Goal: Transaction & Acquisition: Purchase product/service

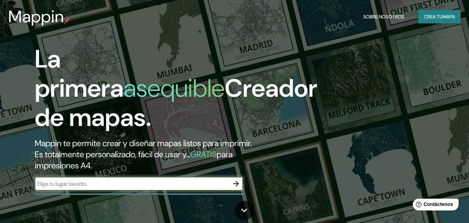
drag, startPoint x: 154, startPoint y: 184, endPoint x: 147, endPoint y: 178, distance: 9.1
click at [154, 184] on input "text" at bounding box center [132, 184] width 195 height 8
paste input "[URL][DOMAIN_NAME]"
type input "[URL][DOMAIN_NAME]"
click at [153, 185] on input "[URL][DOMAIN_NAME]" at bounding box center [132, 184] width 195 height 8
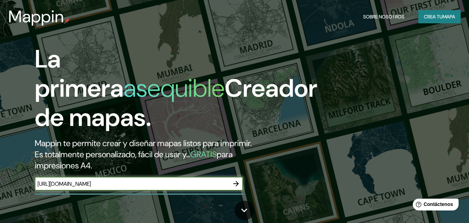
click at [153, 185] on input "[URL][DOMAIN_NAME]" at bounding box center [132, 184] width 195 height 8
click at [182, 186] on input "text" at bounding box center [132, 184] width 195 height 8
paste input "[PERSON_NAME] [STREET_ADDRESS][PERSON_NAME][PERSON_NAME]"
type input "[PERSON_NAME] [STREET_ADDRESS][PERSON_NAME][PERSON_NAME]"
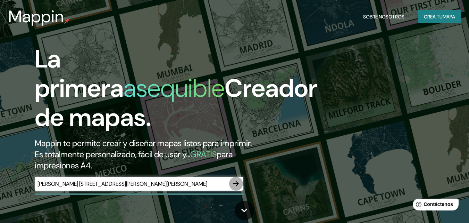
click at [235, 181] on icon "button" at bounding box center [236, 183] width 8 height 8
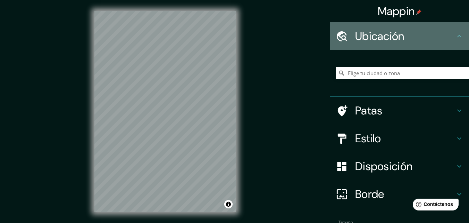
click at [379, 36] on font "Ubicación" at bounding box center [379, 36] width 49 height 15
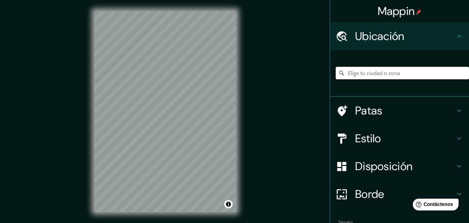
click at [380, 73] on input "Elige tu ciudad o zona" at bounding box center [402, 73] width 133 height 13
paste input "[PERSON_NAME] [STREET_ADDRESS][PERSON_NAME][PERSON_NAME]"
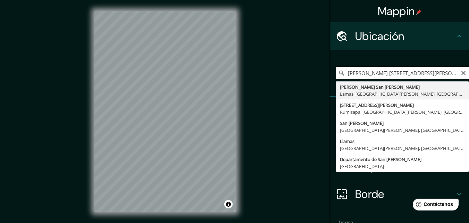
type input "[PERSON_NAME] San [PERSON_NAME], [GEOGRAPHIC_DATA], [GEOGRAPHIC_DATA][PERSON_NA…"
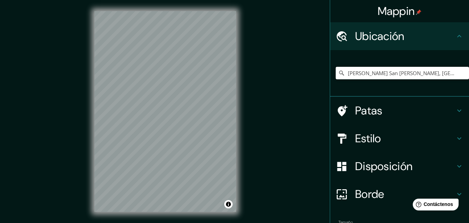
scroll to position [0, 0]
click at [386, 137] on h4 "Estilo" at bounding box center [405, 138] width 100 height 14
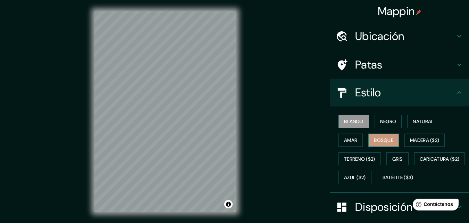
click at [388, 137] on font "Bosque" at bounding box center [383, 140] width 19 height 6
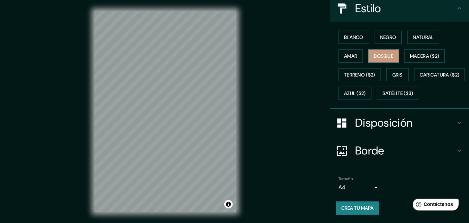
scroll to position [11, 0]
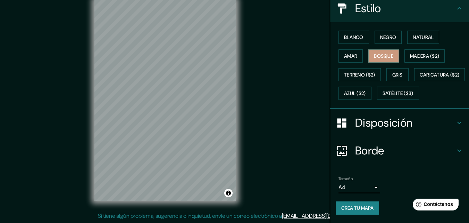
click at [372, 188] on body "Mappin Ubicación [PERSON_NAME] San [PERSON_NAME], [GEOGRAPHIC_DATA], [GEOGRAPHI…" at bounding box center [234, 100] width 469 height 223
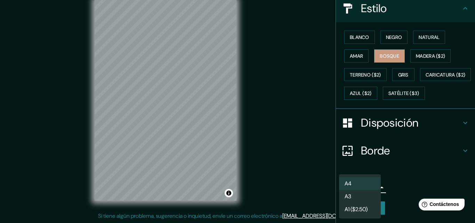
click at [359, 192] on li "A3" at bounding box center [360, 196] width 42 height 13
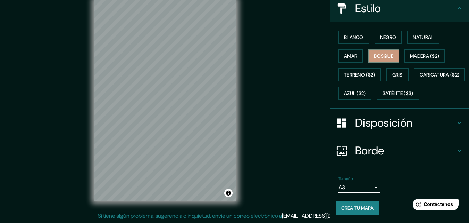
click at [395, 146] on h4 "Borde" at bounding box center [405, 150] width 100 height 14
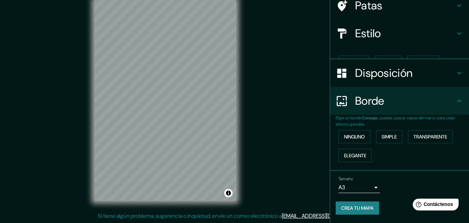
scroll to position [47, 0]
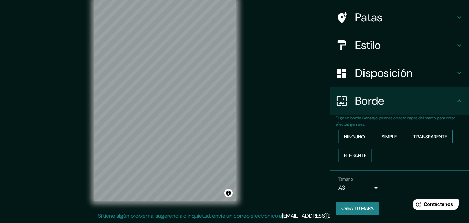
click at [434, 139] on font "Transparente" at bounding box center [431, 136] width 34 height 6
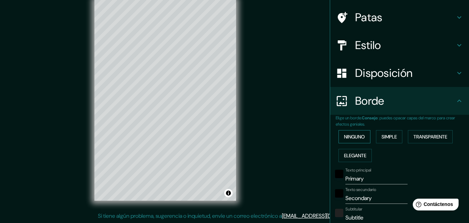
click at [357, 136] on font "Ninguno" at bounding box center [354, 136] width 21 height 6
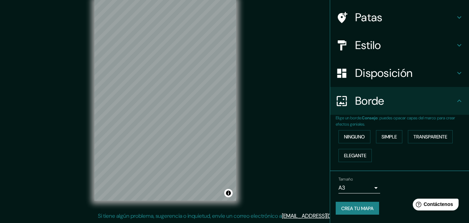
click at [368, 207] on font "Crea tu mapa" at bounding box center [358, 208] width 32 height 6
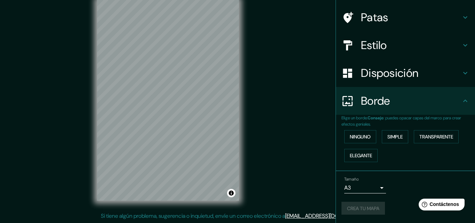
click at [371, 185] on body "Mappin Ubicación [PERSON_NAME] [GEOGRAPHIC_DATA][PERSON_NAME], [GEOGRAPHIC_DATA…" at bounding box center [237, 100] width 475 height 223
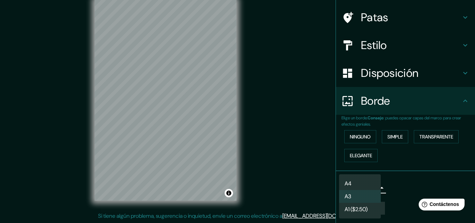
click at [352, 209] on font "A1 ($2.50)" at bounding box center [355, 208] width 23 height 7
click at [369, 190] on body "Mappin Ubicación [PERSON_NAME] [GEOGRAPHIC_DATA][PERSON_NAME], [GEOGRAPHIC_DATA…" at bounding box center [237, 100] width 475 height 223
click at [369, 190] on li "A3" at bounding box center [360, 196] width 42 height 13
type input "a4"
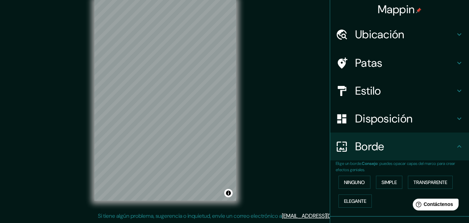
scroll to position [0, 0]
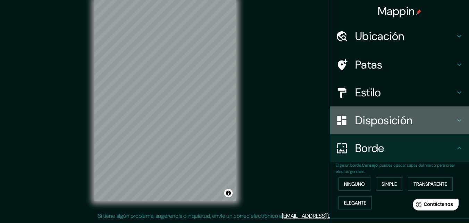
click at [388, 130] on div "Disposición" at bounding box center [399, 120] width 139 height 28
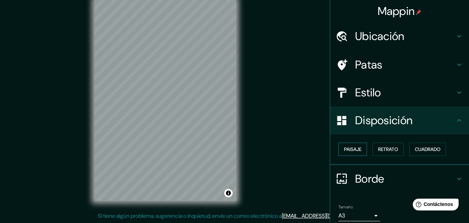
click at [353, 148] on font "Paisaje" at bounding box center [352, 149] width 17 height 6
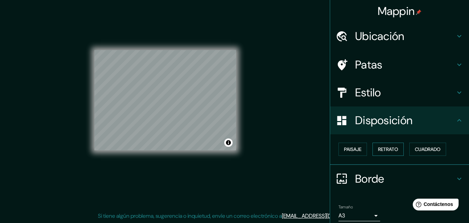
click at [381, 147] on font "Retrato" at bounding box center [388, 149] width 20 height 6
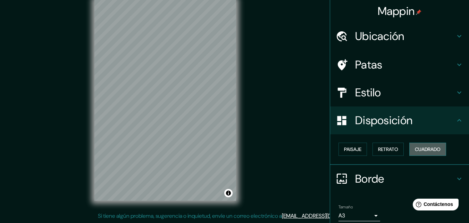
click at [418, 150] on font "Cuadrado" at bounding box center [428, 149] width 26 height 6
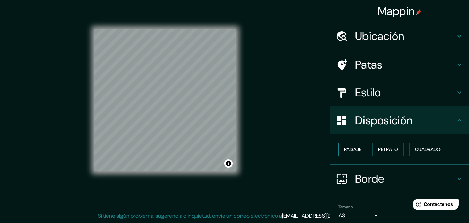
click at [350, 153] on font "Paisaje" at bounding box center [352, 149] width 17 height 9
